Goal: Check status

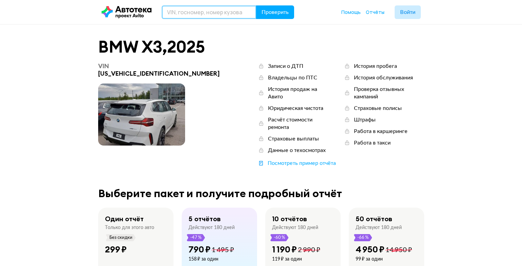
click at [177, 12] on input "text" at bounding box center [209, 12] width 95 height 14
paste input "MROBA3CD300136002"
type input "MROBA3CD300136002"
click at [256, 5] on button "Проверить" at bounding box center [275, 12] width 38 height 14
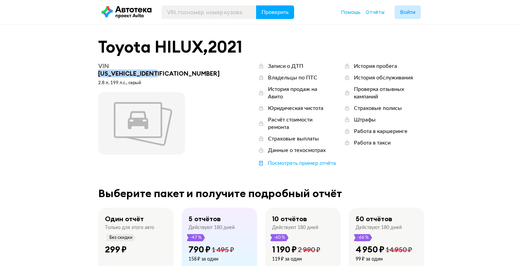
drag, startPoint x: 117, startPoint y: 67, endPoint x: 178, endPoint y: 67, distance: 61.1
click at [178, 67] on div "VIN [US_VEHICLE_IDENTIFICATION_NUMBER]" at bounding box center [161, 69] width 126 height 15
copy div "[US_VEHICLE_IDENTIFICATION_NUMBER]"
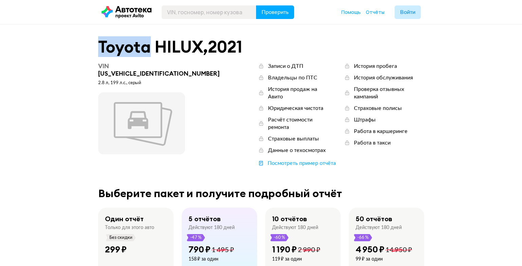
drag, startPoint x: 101, startPoint y: 44, endPoint x: 147, endPoint y: 48, distance: 46.0
click at [147, 48] on div "Toyota HILUX , 2021" at bounding box center [261, 47] width 326 height 18
copy div "Toyota"
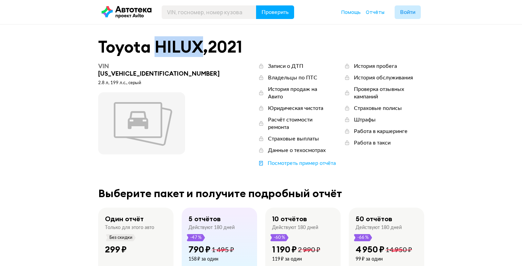
drag, startPoint x: 157, startPoint y: 49, endPoint x: 203, endPoint y: 48, distance: 46.2
click at [203, 48] on div "Toyota HILUX , 2021" at bounding box center [261, 47] width 326 height 18
copy div "HILUX"
